Goal: Task Accomplishment & Management: Complete application form

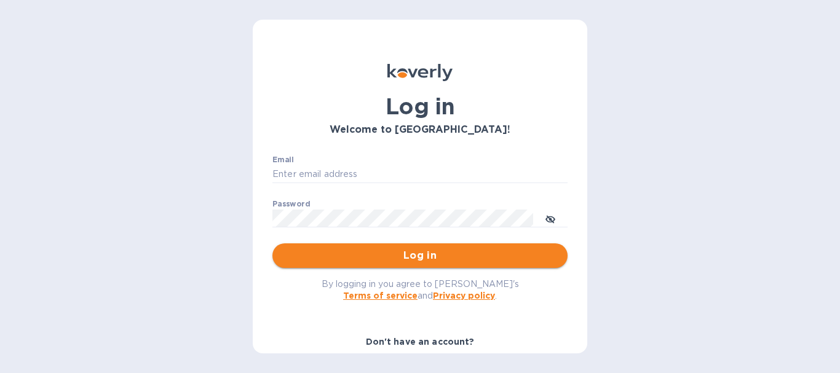
type input "[EMAIL_ADDRESS][DOMAIN_NAME]"
click at [444, 258] on span "Log in" at bounding box center [420, 256] width 276 height 15
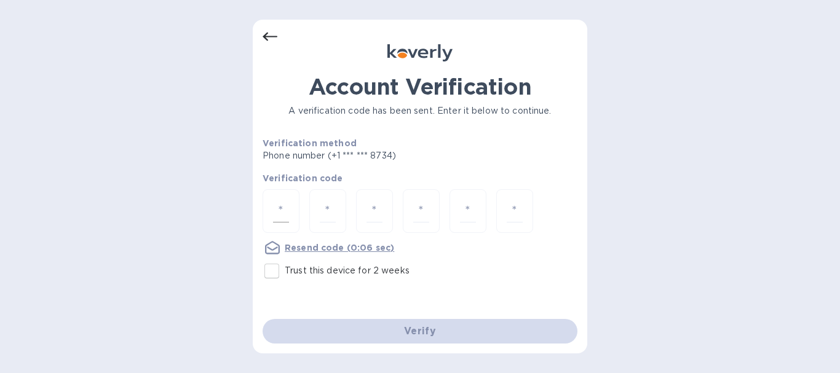
click at [293, 207] on div at bounding box center [281, 211] width 37 height 44
type input "3"
type input "9"
type input "5"
type input "3"
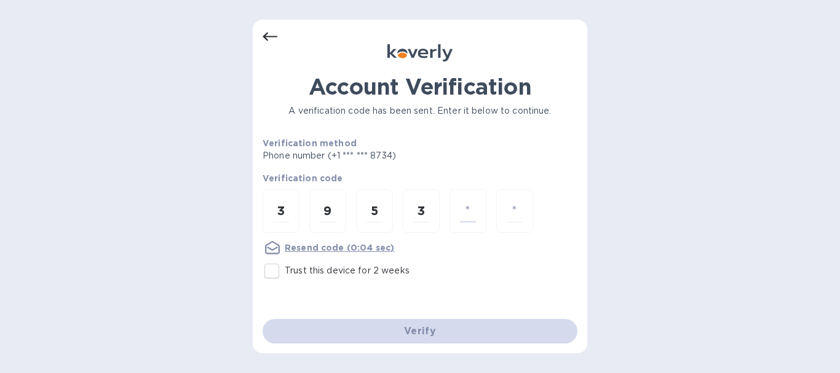
type input "7"
type input "1"
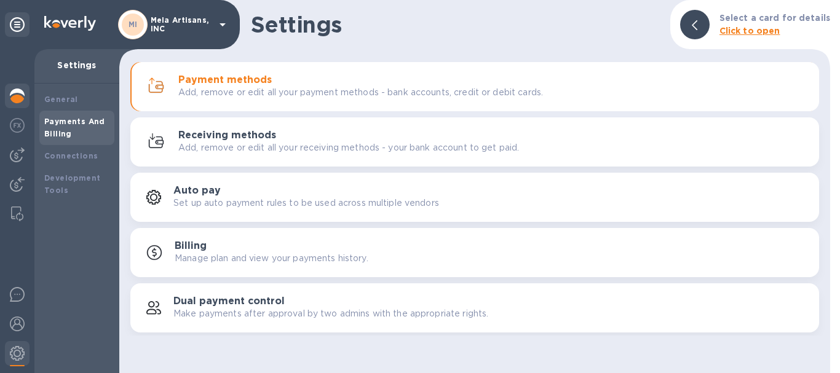
click at [17, 97] on img at bounding box center [17, 96] width 15 height 15
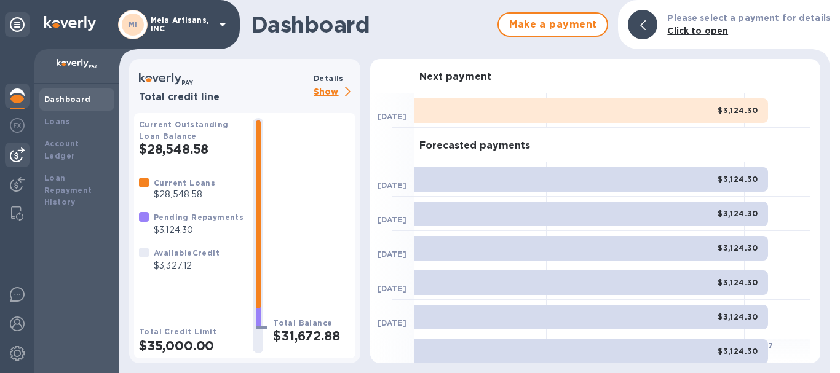
click at [12, 152] on img at bounding box center [17, 155] width 15 height 15
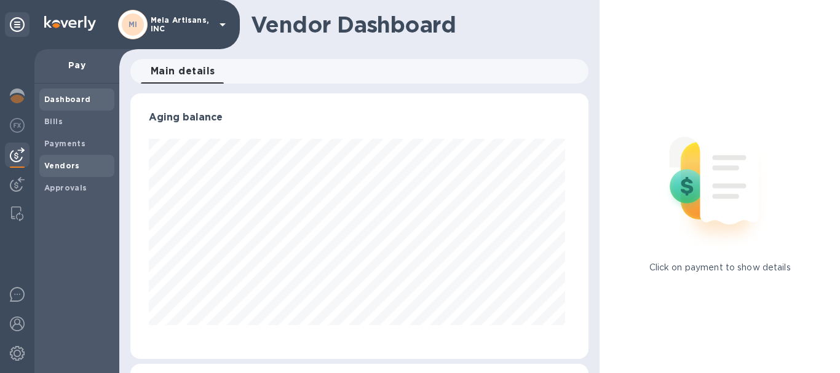
scroll to position [266, 454]
click at [61, 161] on b "Vendors" at bounding box center [62, 165] width 36 height 9
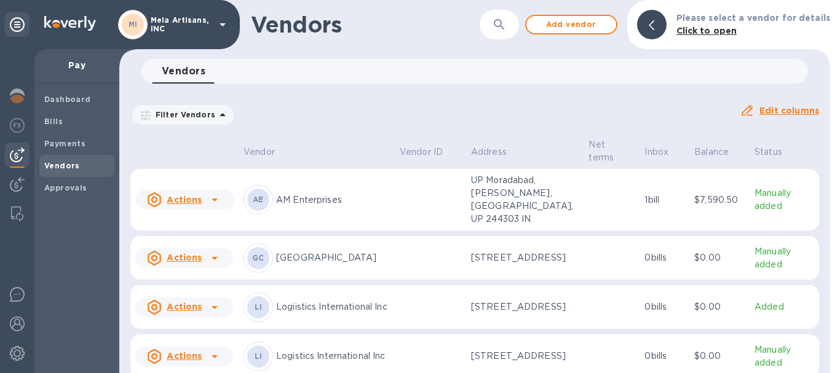
click at [209, 314] on icon at bounding box center [214, 307] width 15 height 15
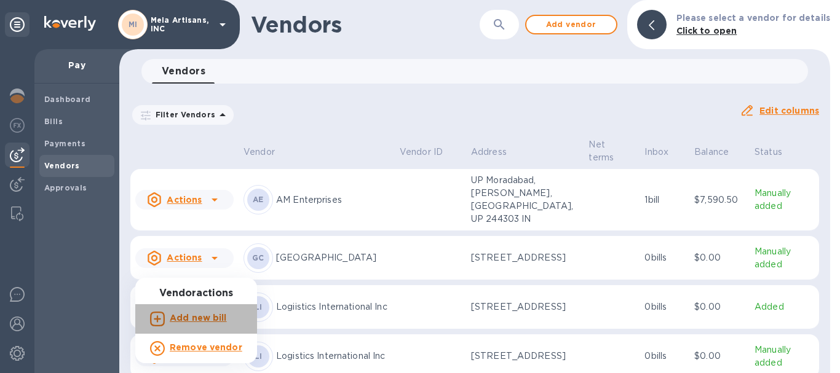
click at [202, 319] on b "Add new bill" at bounding box center [198, 318] width 57 height 10
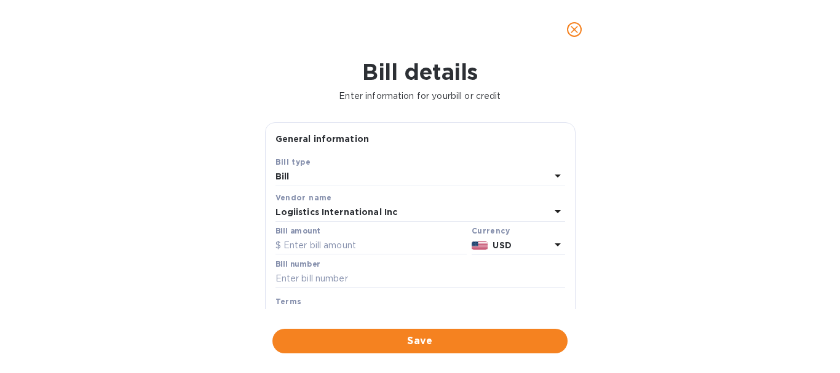
scroll to position [62, 0]
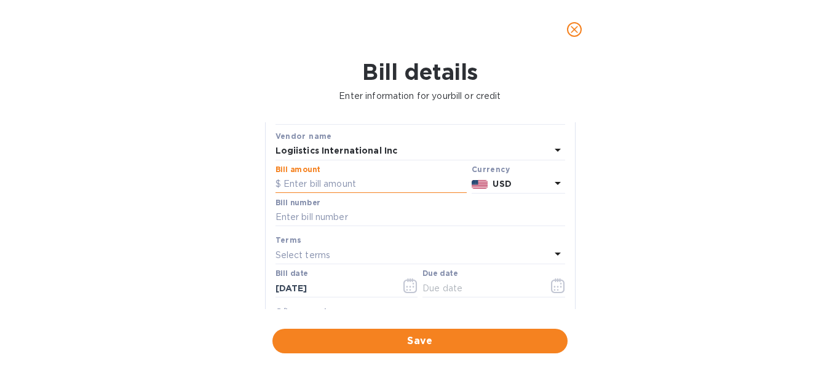
click at [351, 184] on input "text" at bounding box center [371, 184] width 191 height 18
type input "2,366.15"
click at [338, 215] on input "text" at bounding box center [421, 218] width 290 height 18
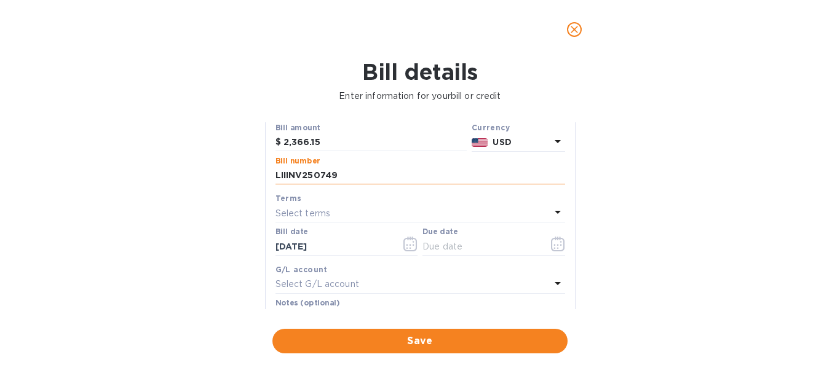
scroll to position [123, 0]
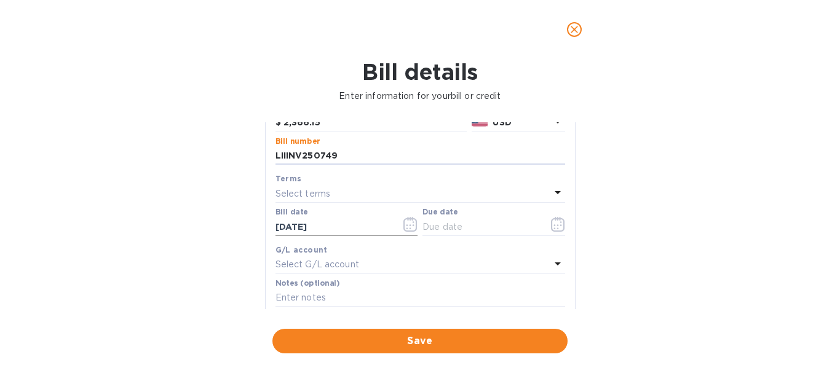
type input "LIIINV250749"
click at [408, 226] on icon "button" at bounding box center [411, 224] width 14 height 15
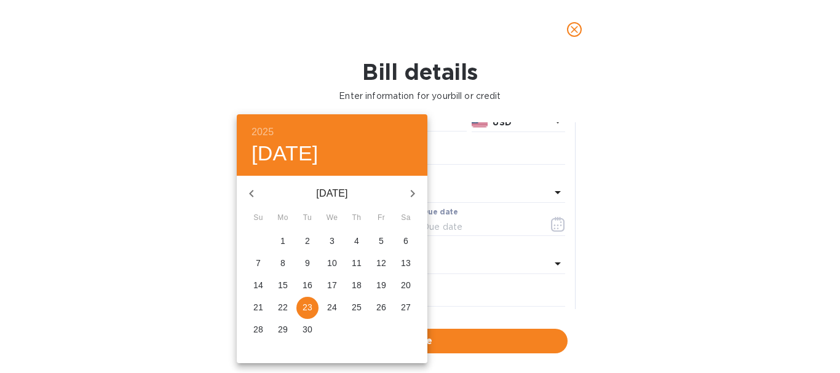
click at [356, 284] on p "18" at bounding box center [357, 285] width 10 height 12
type input "[DATE]"
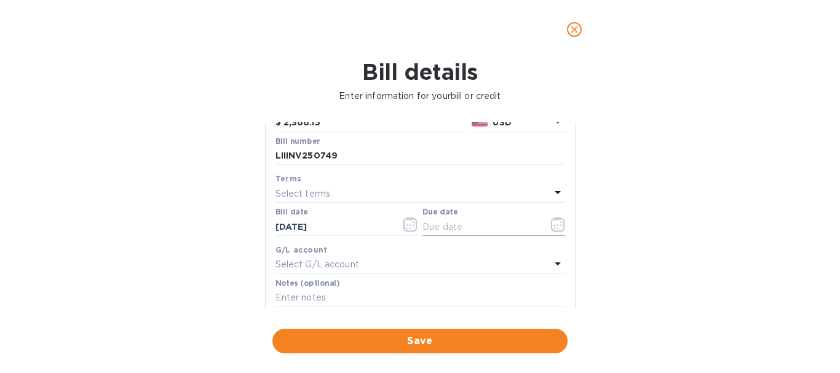
click at [551, 222] on icon "button" at bounding box center [558, 224] width 14 height 15
click at [554, 225] on icon "button" at bounding box center [555, 226] width 2 height 2
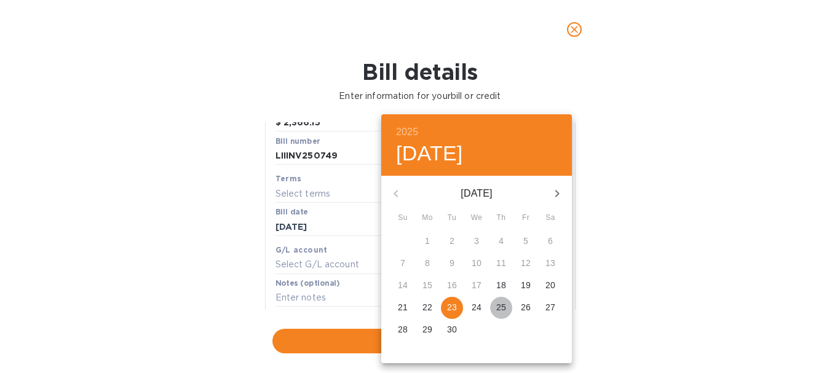
click at [504, 305] on p "25" at bounding box center [501, 307] width 10 height 12
type input "[DATE]"
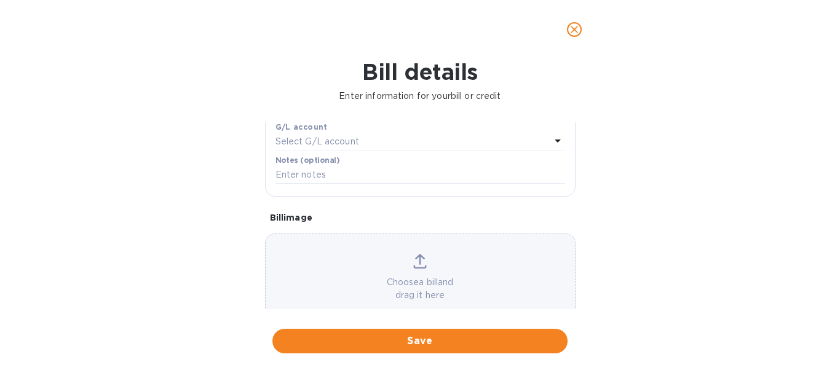
scroll to position [274, 0]
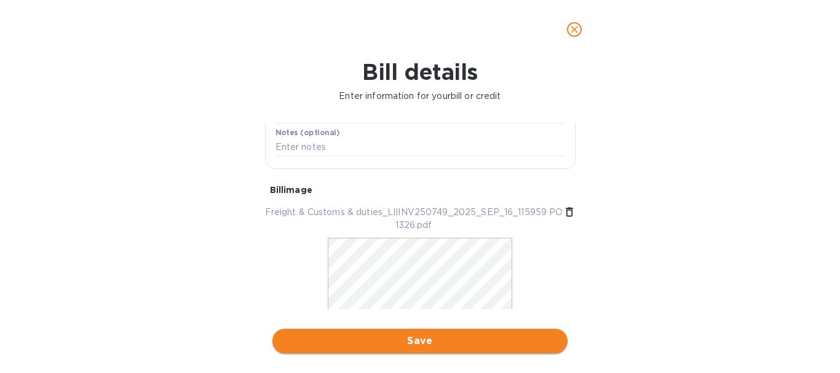
click at [426, 341] on span "Save" at bounding box center [420, 341] width 276 height 15
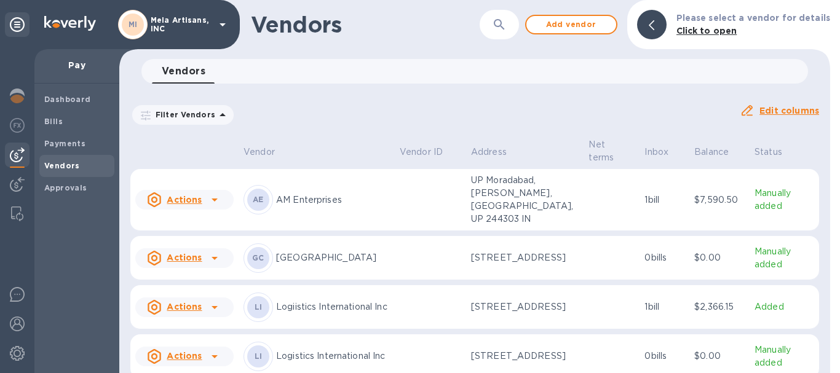
click at [213, 309] on icon at bounding box center [215, 307] width 6 height 3
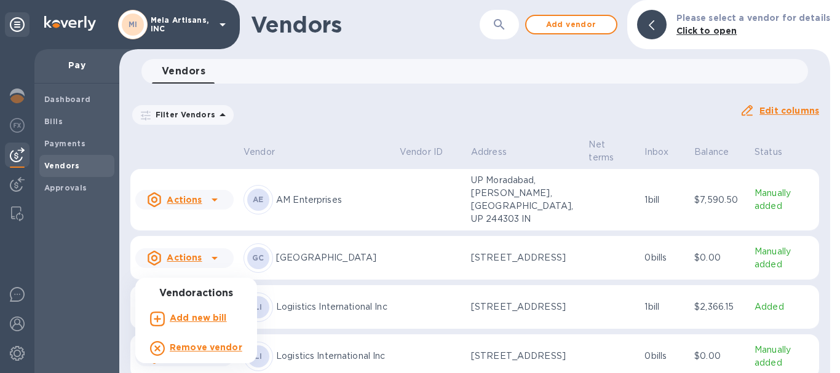
click at [383, 103] on div at bounding box center [420, 186] width 840 height 373
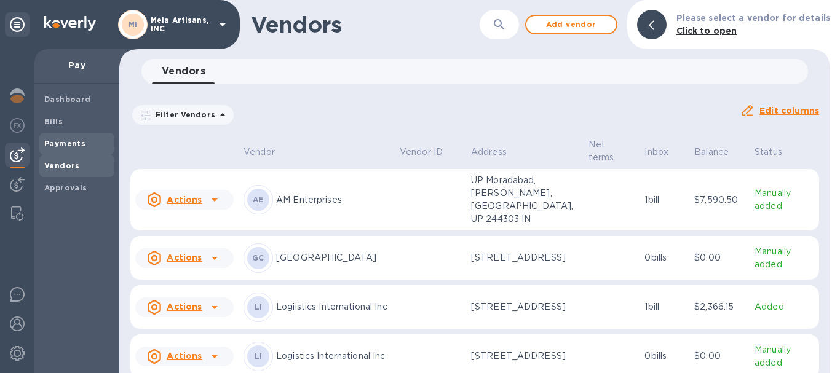
click at [70, 142] on b "Payments" at bounding box center [64, 143] width 41 height 9
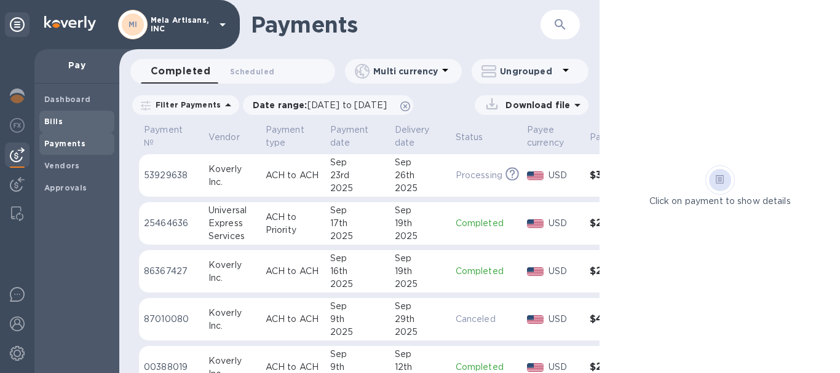
click at [55, 123] on b "Bills" at bounding box center [53, 121] width 18 height 9
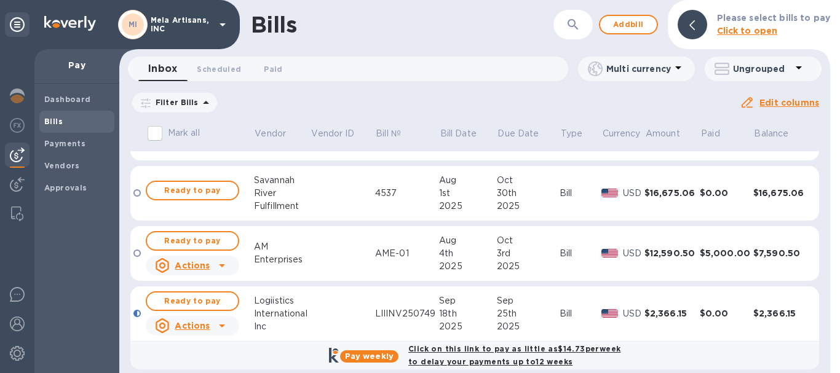
scroll to position [58, 0]
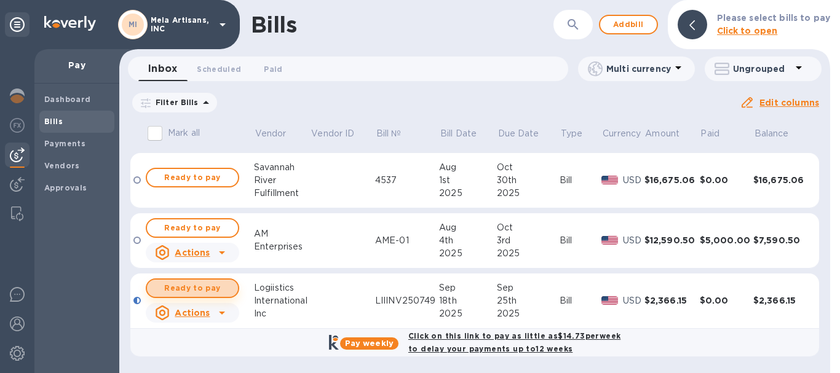
click at [193, 287] on span "Ready to pay" at bounding box center [192, 288] width 71 height 15
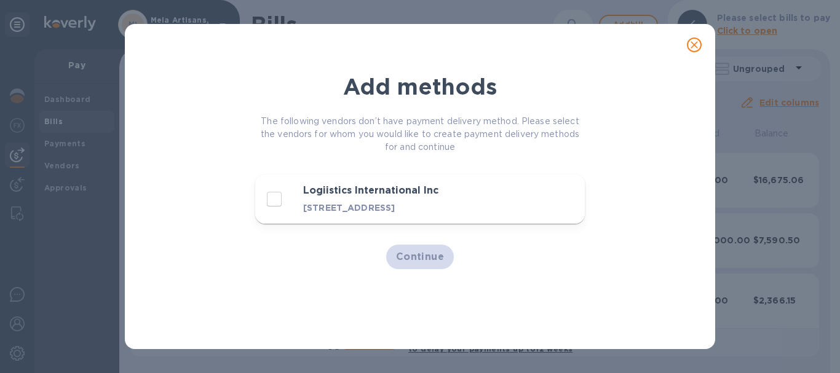
click at [276, 205] on input "decorative checkbox" at bounding box center [274, 199] width 26 height 26
checkbox input "true"
click at [416, 265] on span "Continue" at bounding box center [420, 257] width 49 height 15
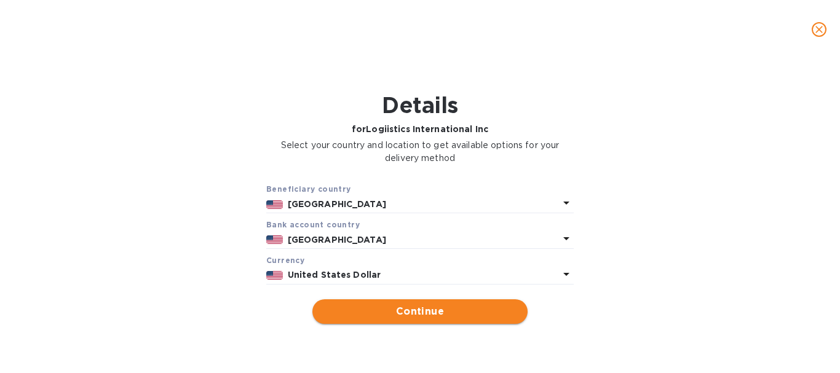
click at [424, 314] on span "Continue" at bounding box center [420, 312] width 196 height 15
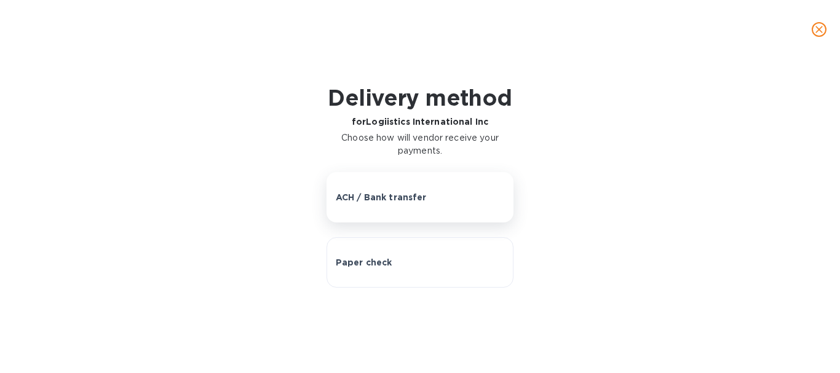
click at [371, 206] on button "ACH / Bank transfer" at bounding box center [421, 197] width 188 height 50
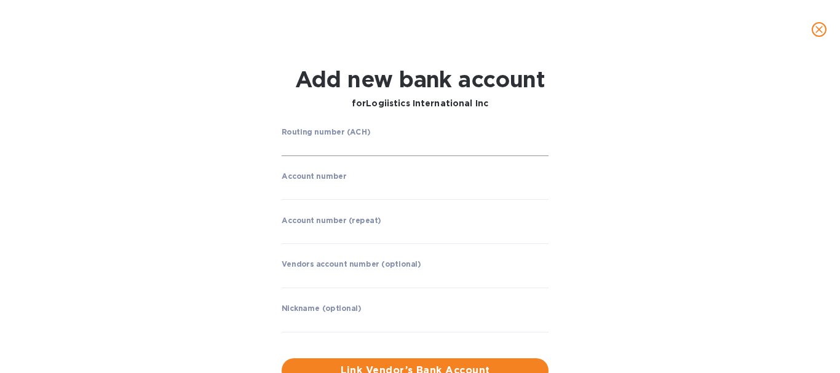
click at [325, 145] on input "string" at bounding box center [415, 147] width 267 height 18
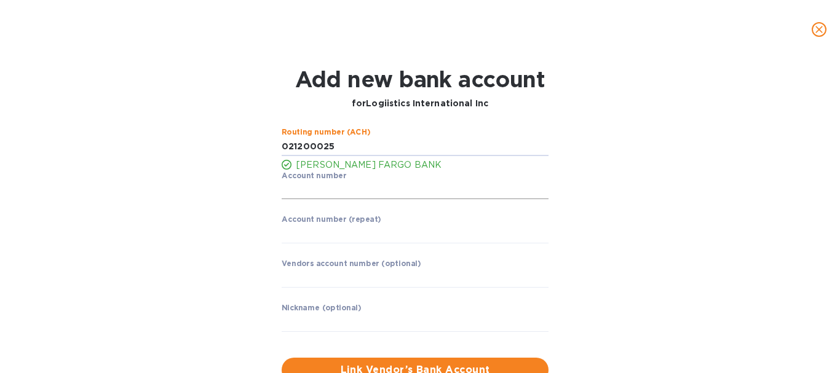
type input "021200025"
click at [322, 195] on input "string" at bounding box center [415, 190] width 267 height 18
type input "6352987637"
click at [299, 237] on input "string" at bounding box center [415, 234] width 267 height 18
type input "6352987637"
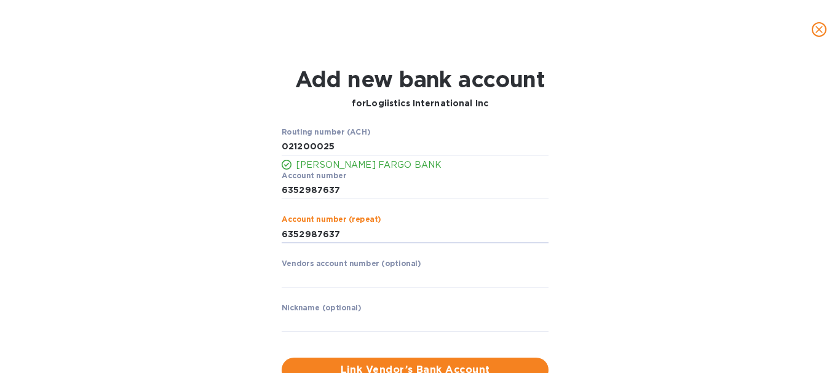
click at [350, 292] on p "​" at bounding box center [415, 297] width 267 height 14
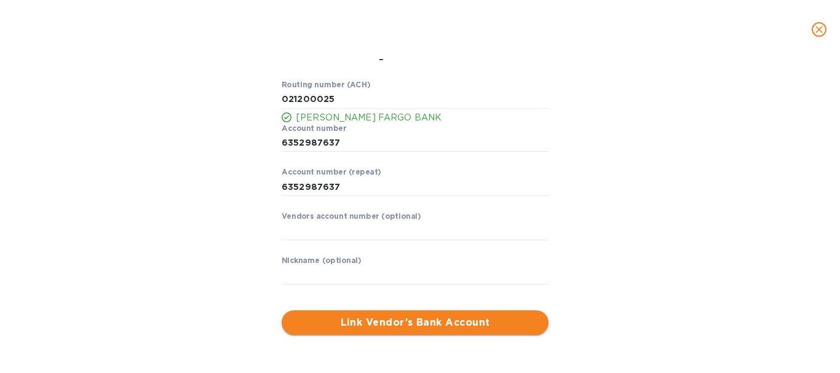
click at [433, 328] on span "Link Vendor’s Bank Account" at bounding box center [415, 323] width 247 height 15
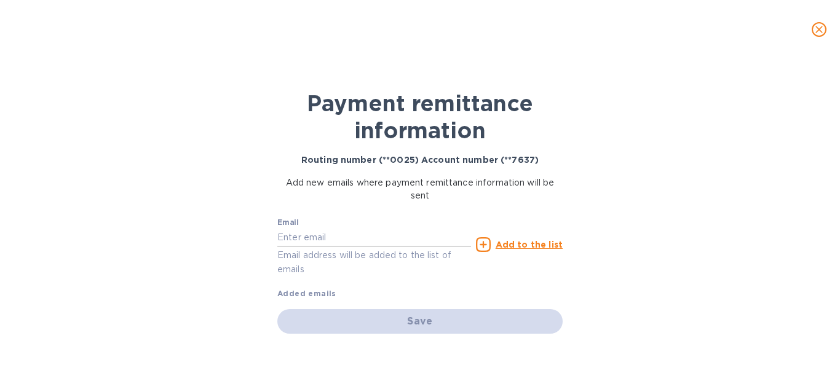
click at [335, 234] on input "text" at bounding box center [374, 237] width 194 height 18
paste input "OPS Li <[EMAIL_ADDRESS][DOMAIN_NAME]>"
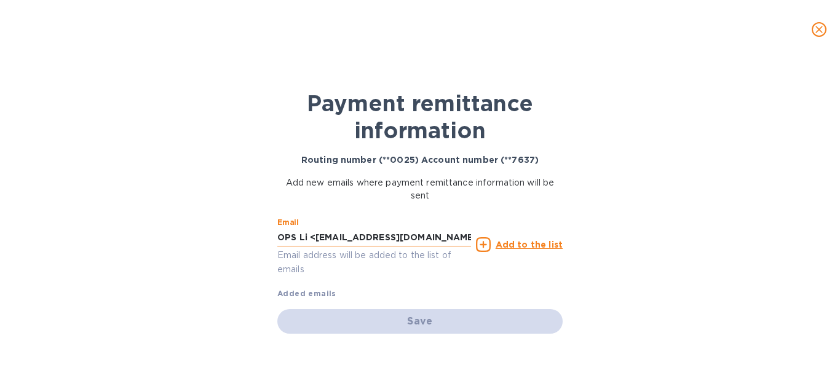
scroll to position [0, 20]
click at [295, 241] on input "OPS Li <[EMAIL_ADDRESS][DOMAIN_NAME]>" at bounding box center [374, 237] width 194 height 18
click at [458, 235] on input "[EMAIL_ADDRESS][DOMAIN_NAME]>" at bounding box center [374, 237] width 194 height 18
type input "[EMAIL_ADDRESS][DOMAIN_NAME]"
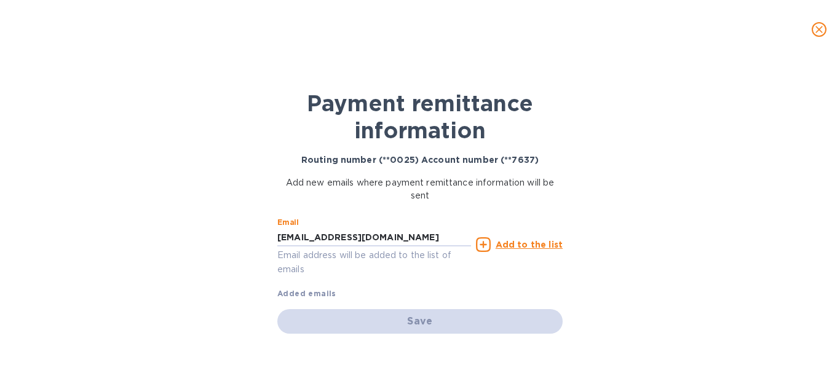
click at [518, 241] on u "Add to the list" at bounding box center [529, 245] width 67 height 10
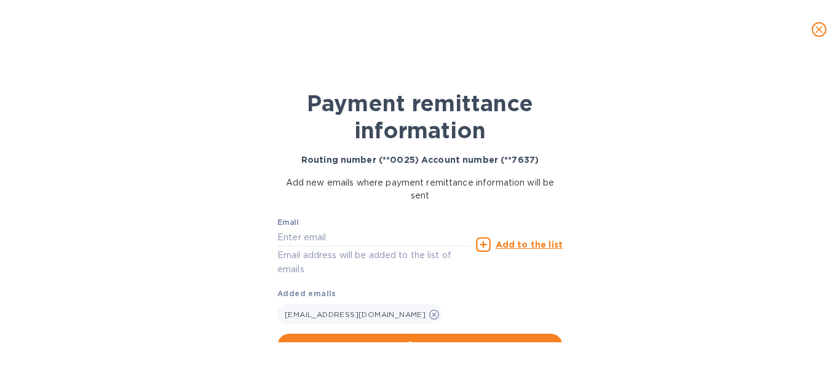
scroll to position [21, 0]
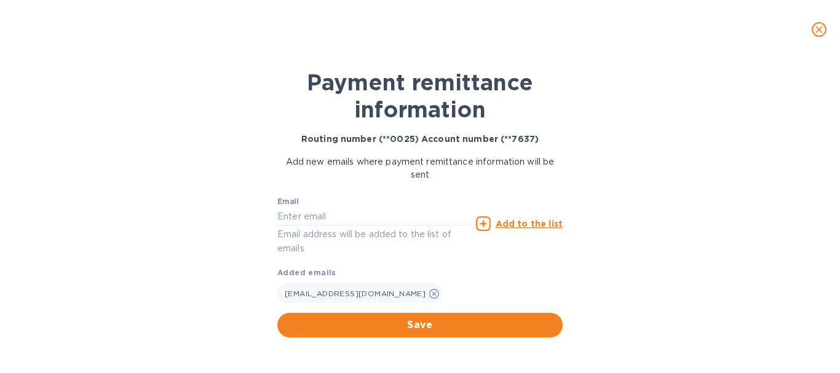
click at [428, 324] on span "Save" at bounding box center [420, 325] width 266 height 15
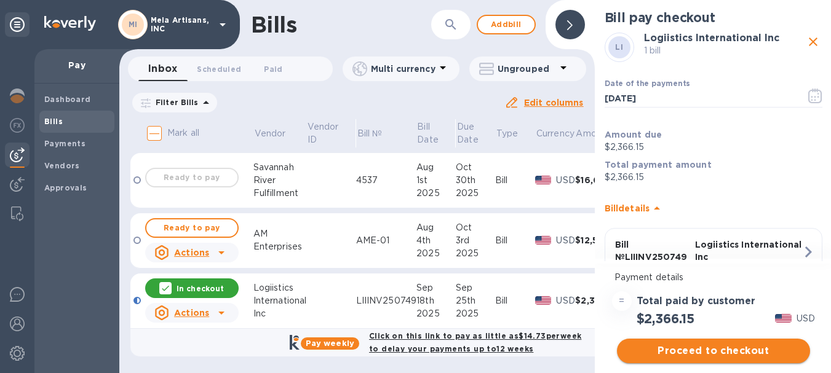
click at [731, 350] on span "Proceed to checkout" at bounding box center [713, 351] width 173 height 15
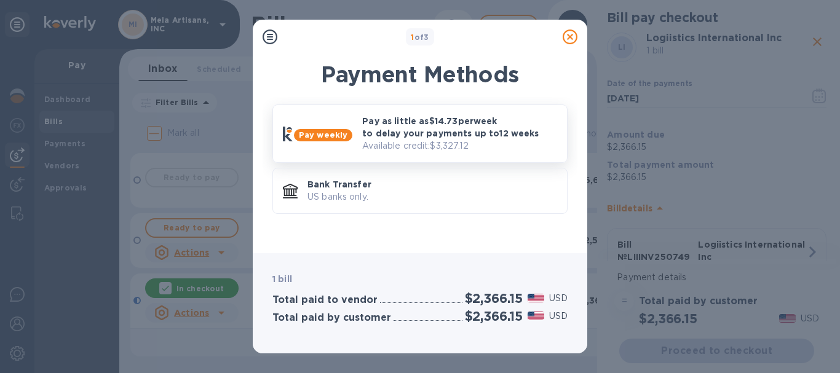
click at [420, 132] on p "Pay as little as $14.73 per week to delay your payments up to 12 weeks" at bounding box center [459, 127] width 195 height 25
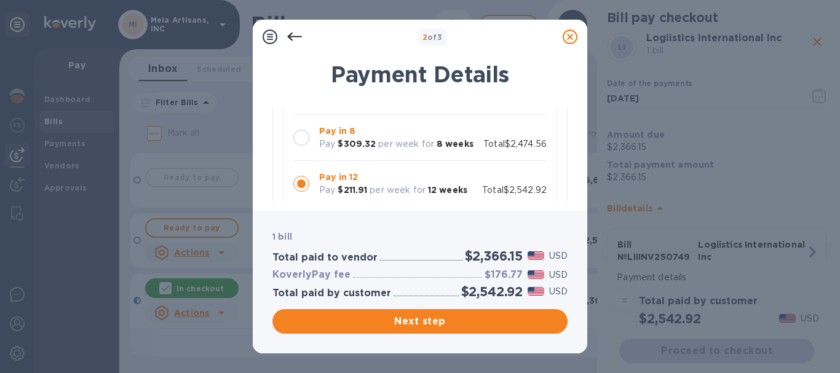
scroll to position [173, 0]
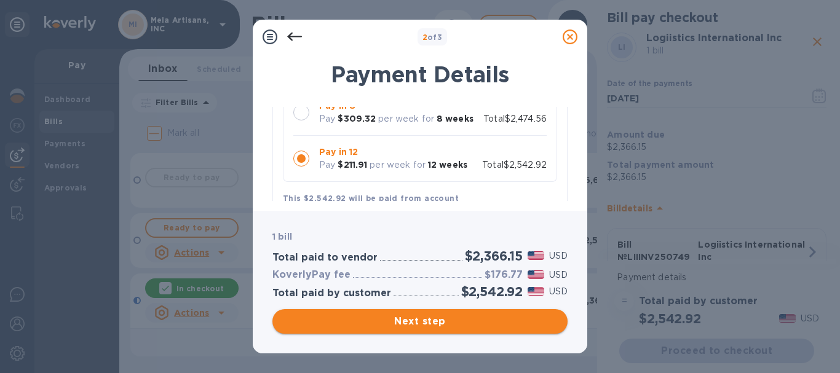
click at [438, 315] on span "Next step" at bounding box center [420, 321] width 276 height 15
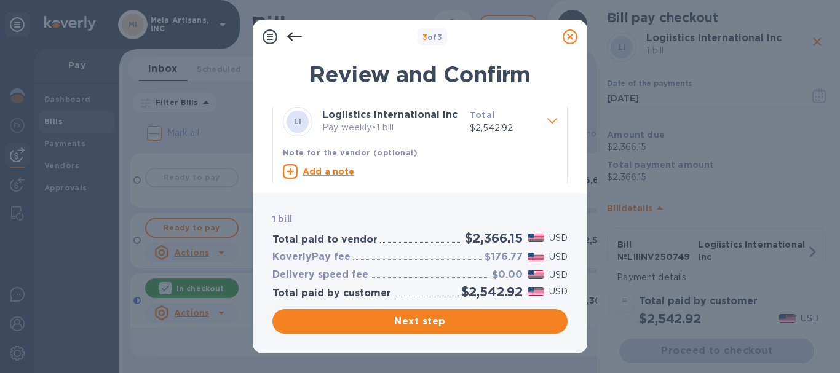
scroll to position [0, 0]
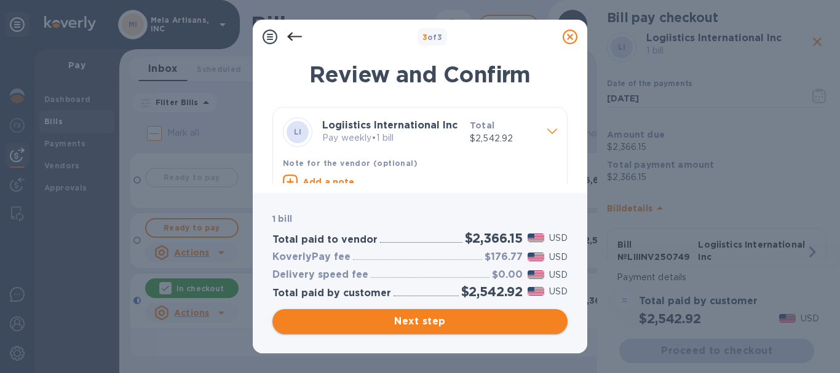
click at [414, 318] on span "Next step" at bounding box center [420, 321] width 276 height 15
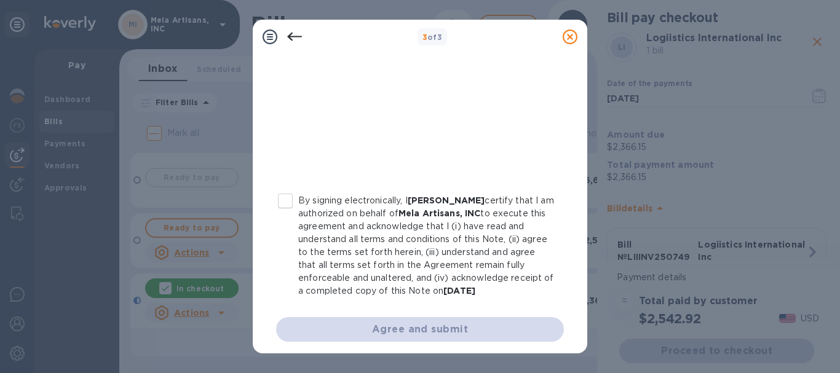
scroll to position [314, 0]
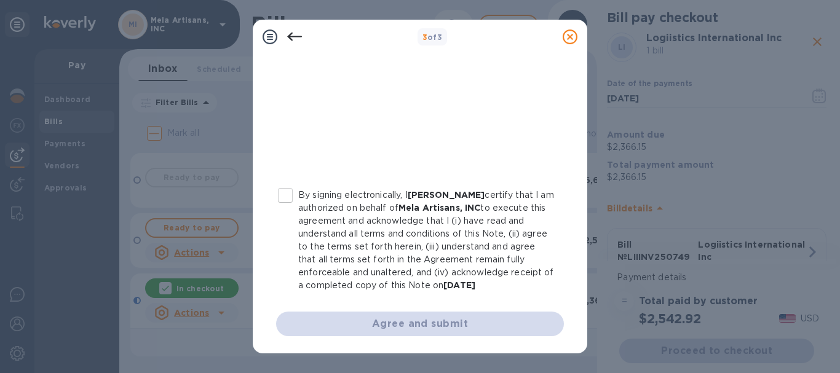
click at [287, 194] on input "By signing electronically, I [PERSON_NAME] certify that I am authorized on beha…" at bounding box center [286, 196] width 26 height 26
checkbox input "true"
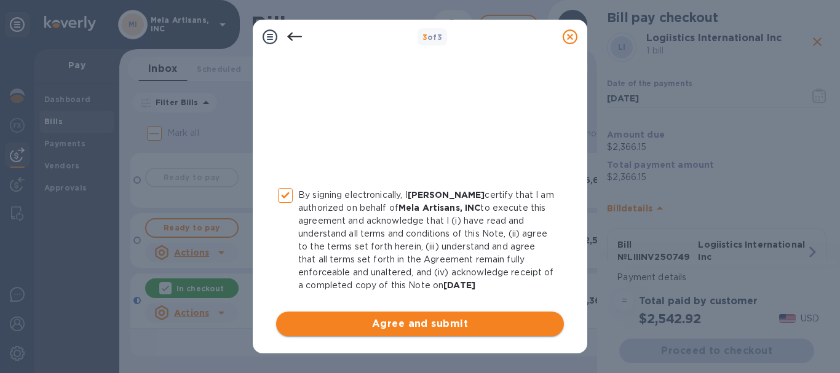
click at [423, 324] on span "Agree and submit" at bounding box center [420, 324] width 268 height 15
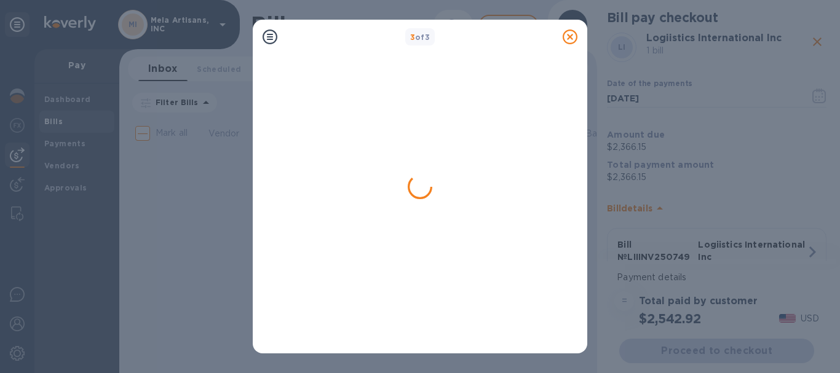
scroll to position [0, 0]
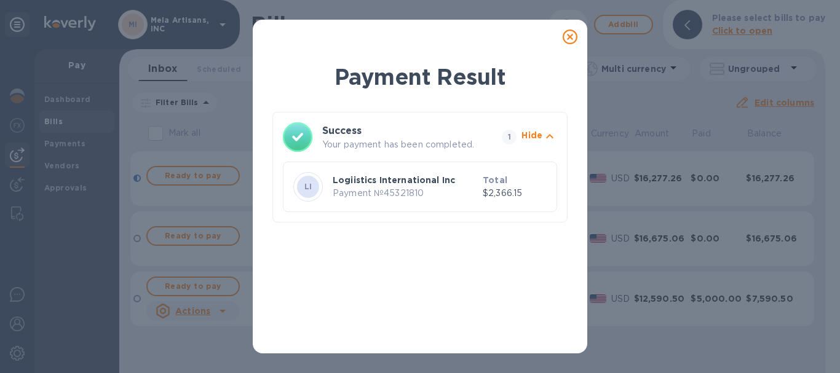
click at [569, 36] on icon at bounding box center [570, 37] width 15 height 15
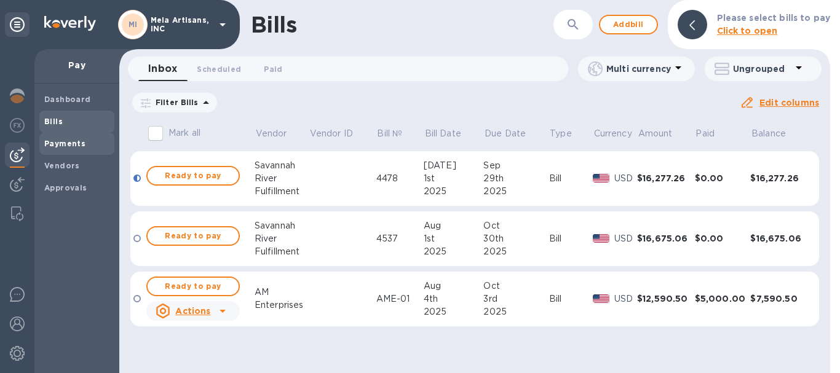
click at [63, 142] on b "Payments" at bounding box center [64, 143] width 41 height 9
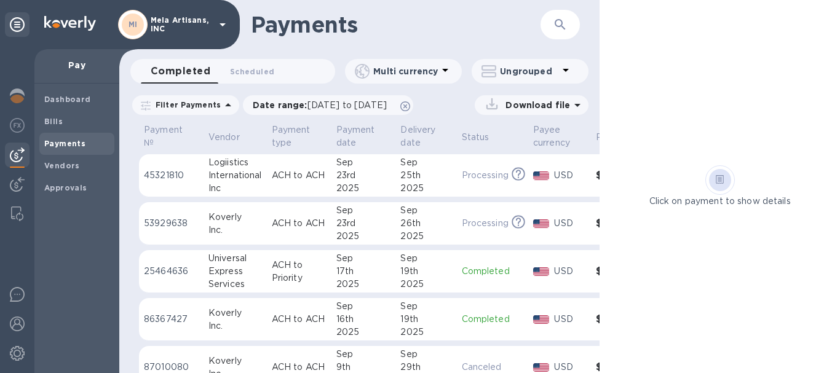
click at [227, 172] on div "International" at bounding box center [236, 175] width 54 height 13
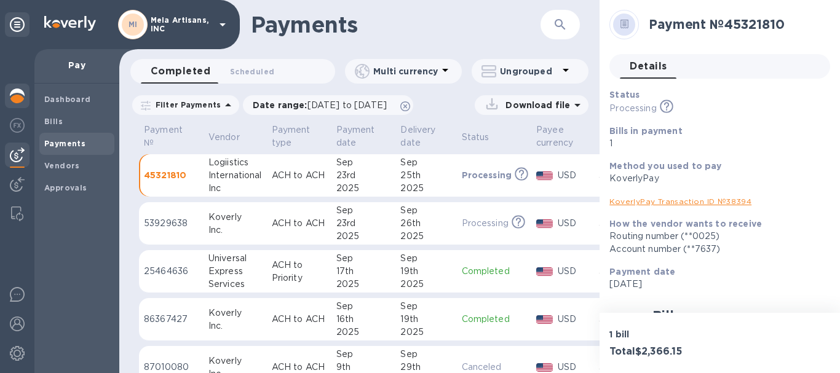
click at [22, 96] on img at bounding box center [17, 96] width 15 height 15
